Goal: Navigation & Orientation: Find specific page/section

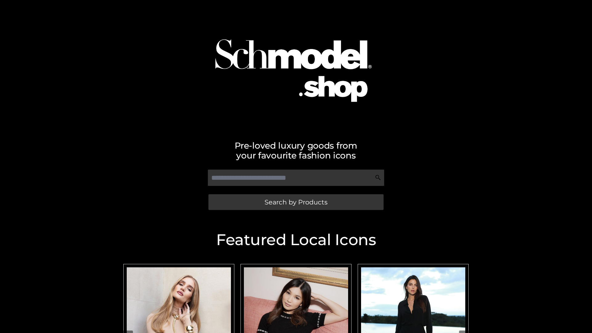
click at [295, 202] on span "Search by Products" at bounding box center [295, 202] width 63 height 6
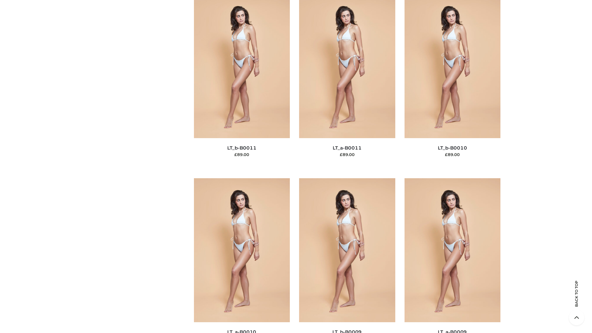
scroll to position [2767, 0]
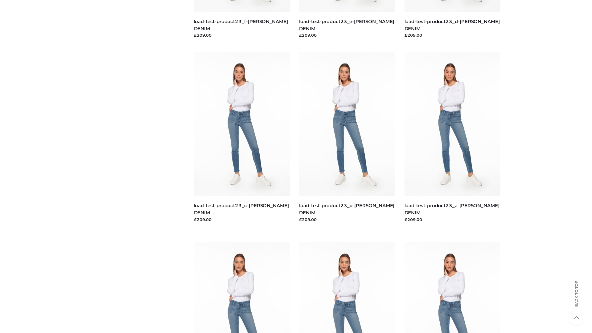
scroll to position [540, 0]
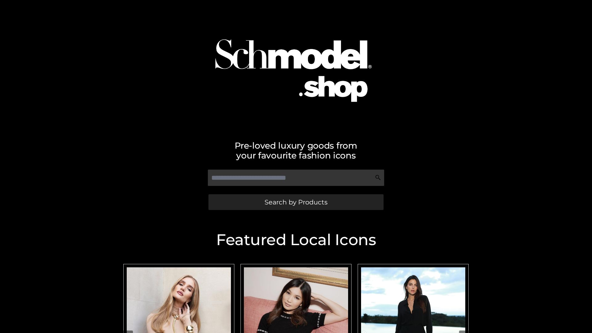
click at [295, 202] on span "Search by Products" at bounding box center [295, 202] width 63 height 6
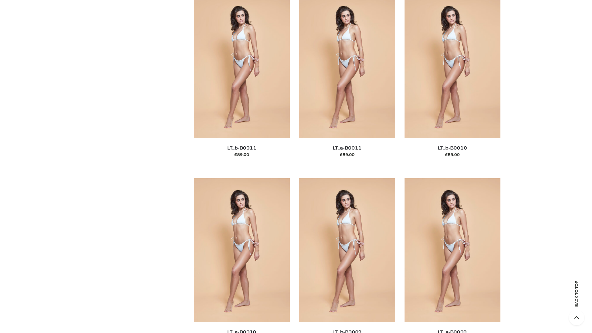
scroll to position [2767, 0]
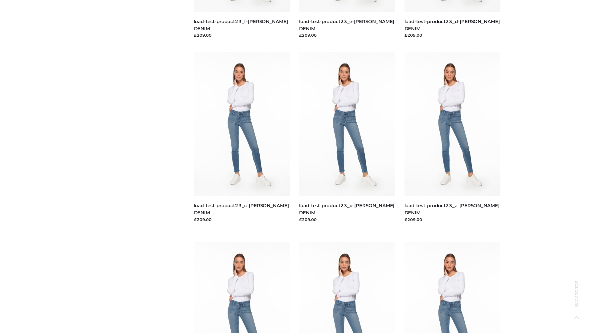
scroll to position [540, 0]
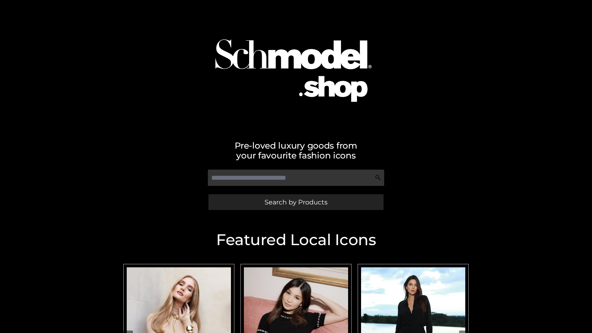
click at [295, 202] on span "Search by Products" at bounding box center [295, 202] width 63 height 6
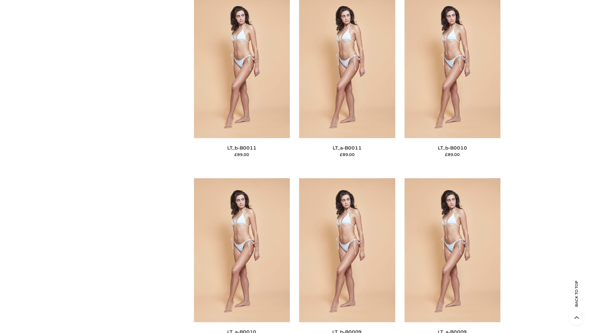
scroll to position [2767, 0]
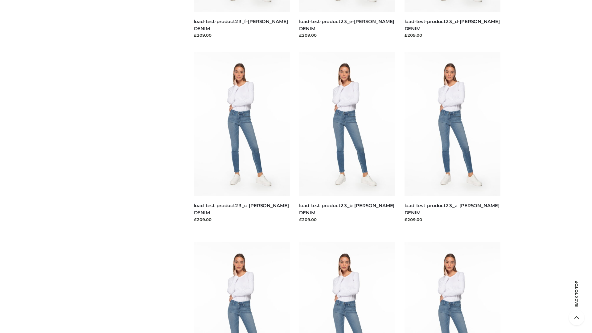
scroll to position [540, 0]
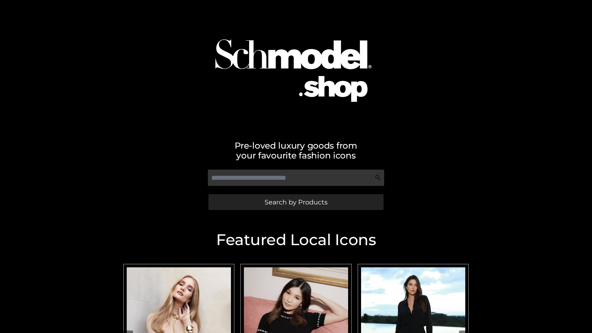
click at [295, 202] on span "Search by Products" at bounding box center [295, 202] width 63 height 6
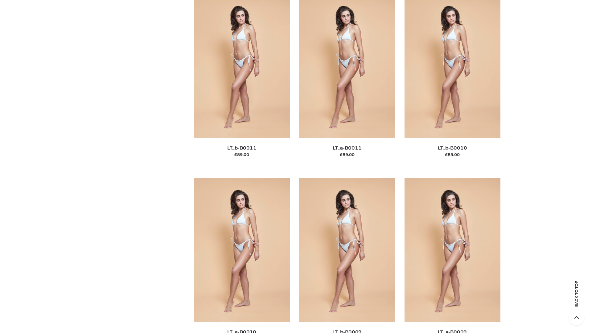
scroll to position [2767, 0]
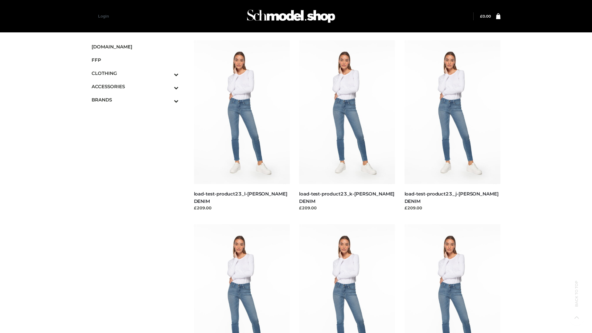
scroll to position [540, 0]
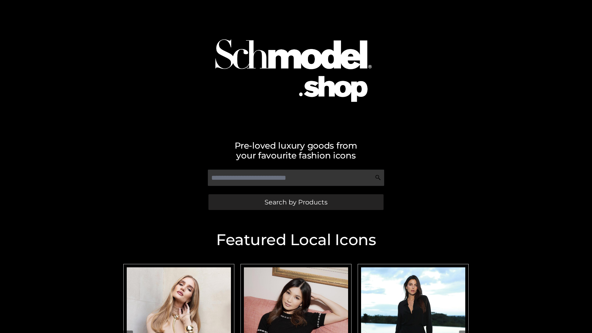
click at [295, 202] on span "Search by Products" at bounding box center [295, 202] width 63 height 6
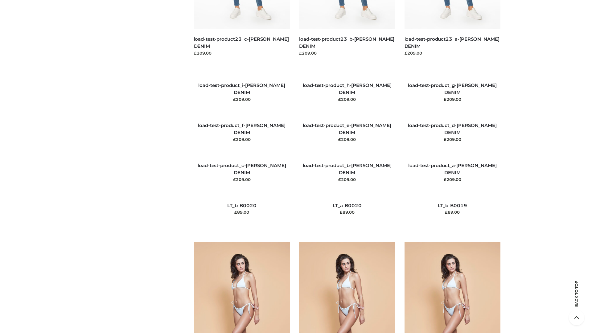
scroll to position [1449, 0]
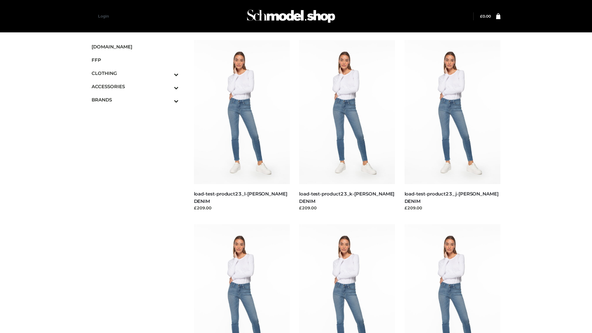
scroll to position [540, 0]
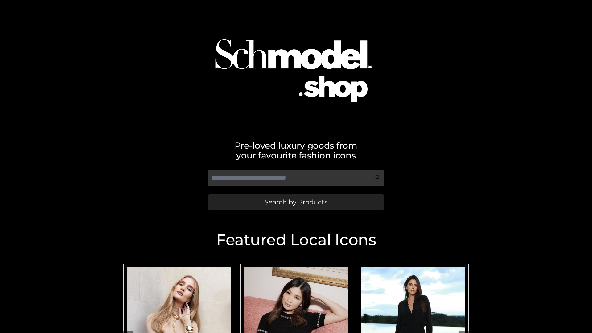
click at [295, 202] on span "Search by Products" at bounding box center [295, 202] width 63 height 6
